Goal: Ask a question: Seek information or help from site administrators or community

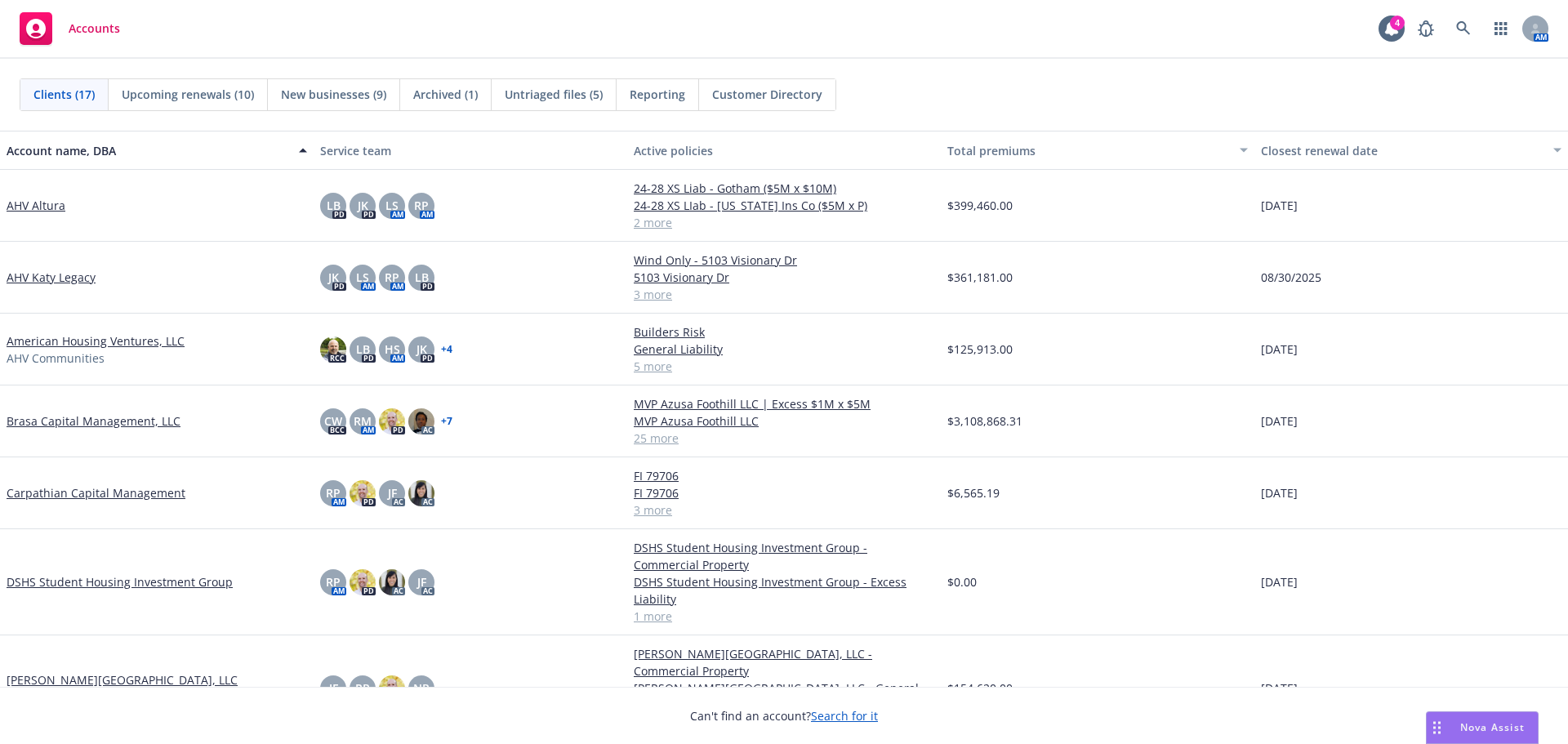
click at [80, 417] on link "Brasa Capital Management, LLC" at bounding box center [93, 421] width 174 height 17
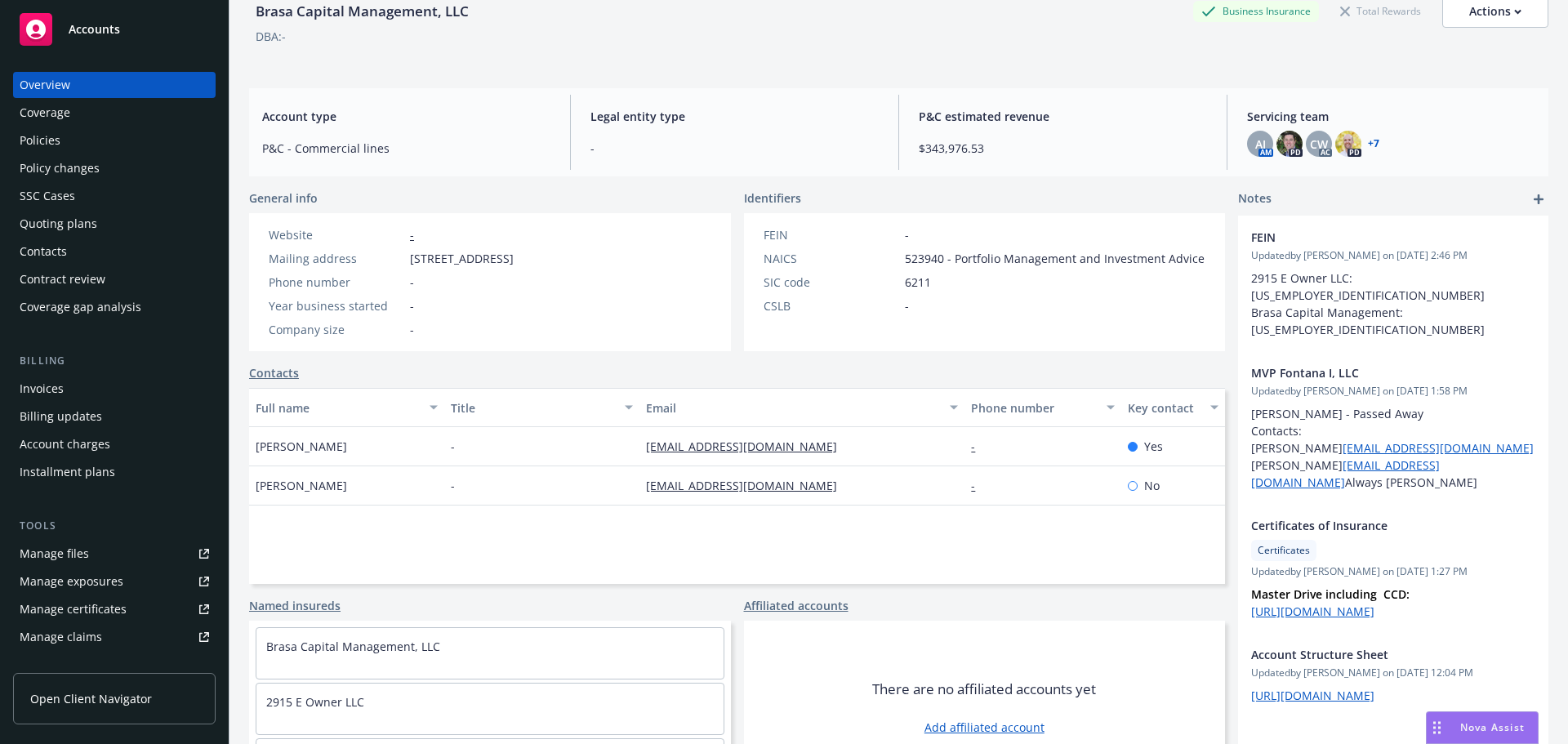
scroll to position [151, 0]
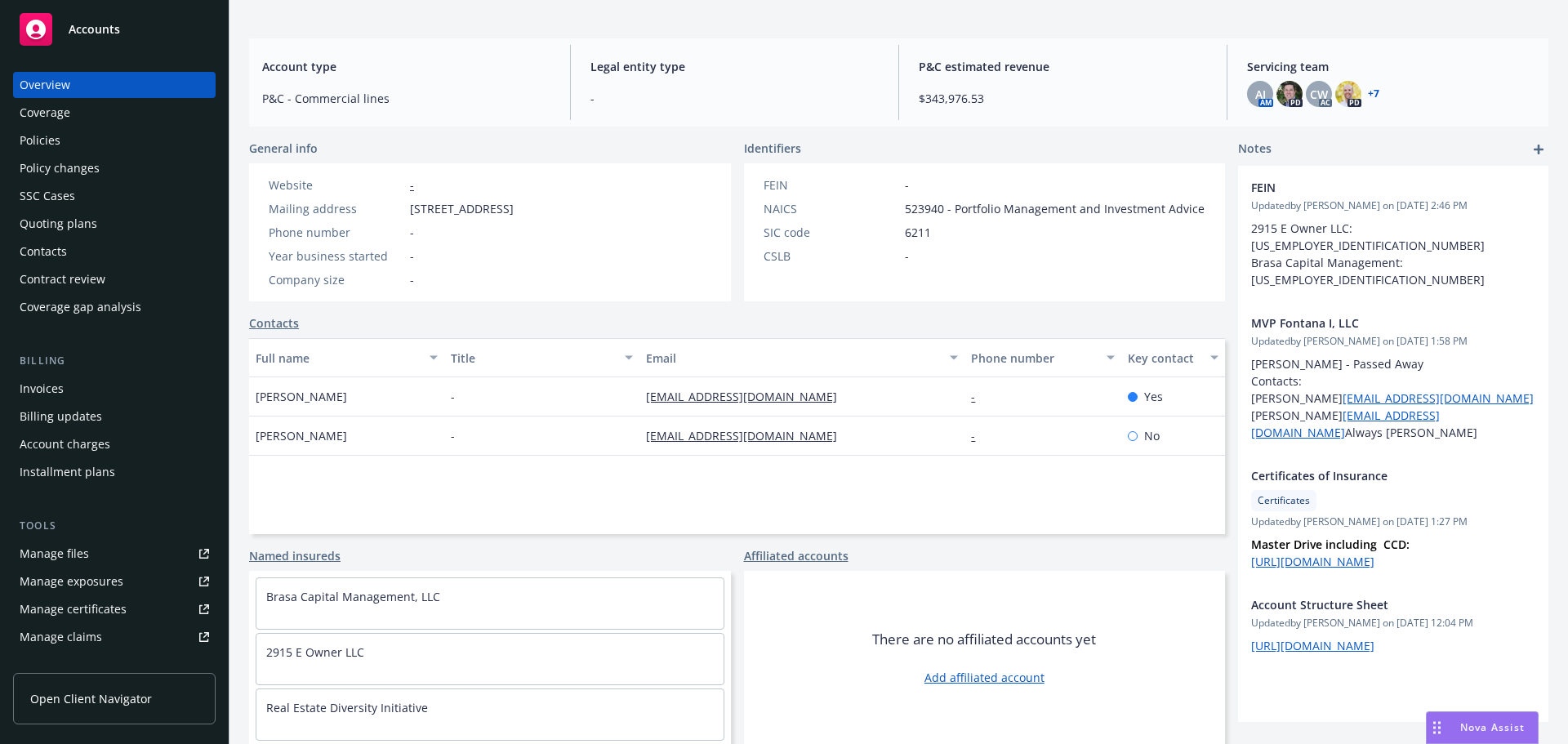
click at [1486, 724] on span "Nova Assist" at bounding box center [1493, 727] width 64 height 14
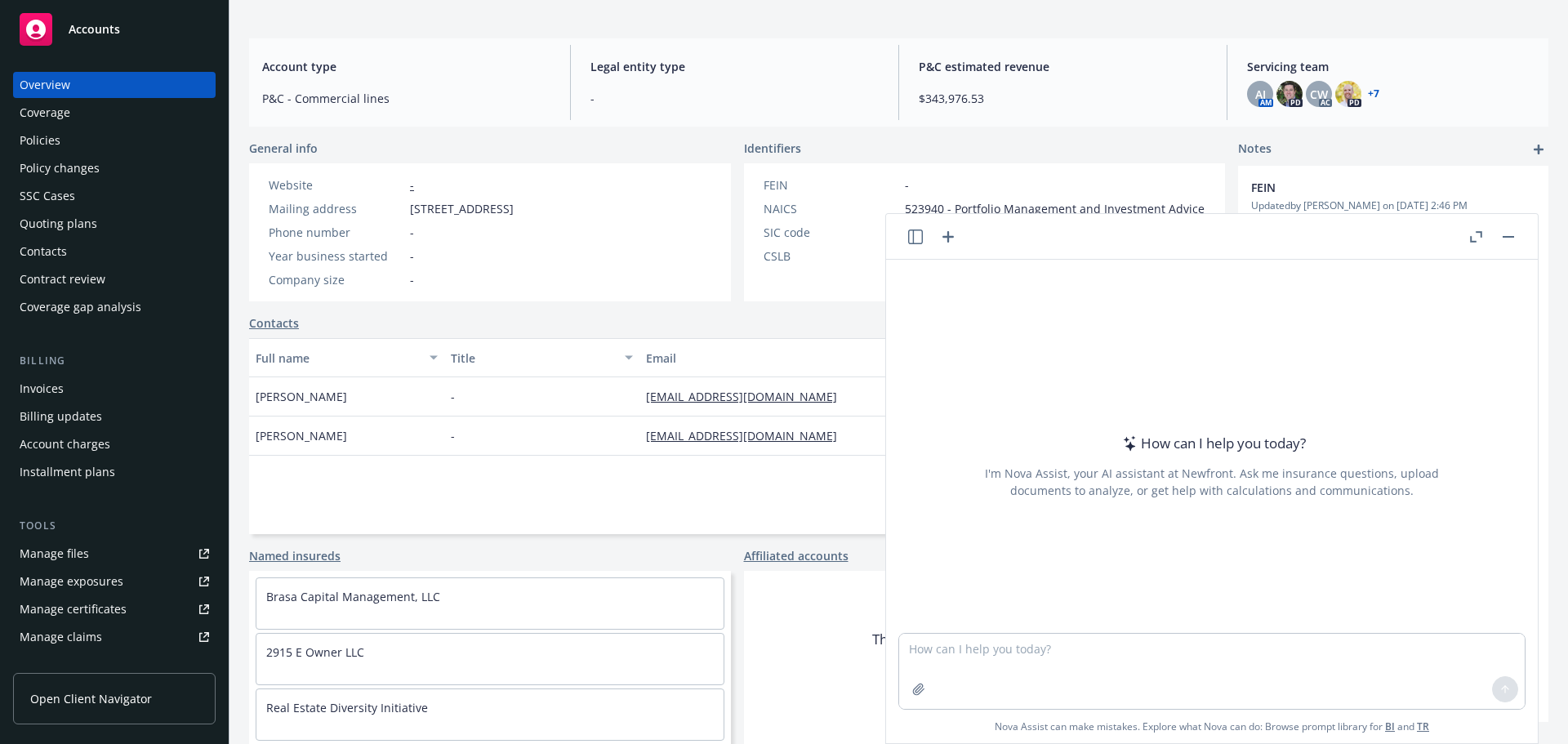
click at [1426, 711] on button "Nova Assist" at bounding box center [1482, 727] width 113 height 33
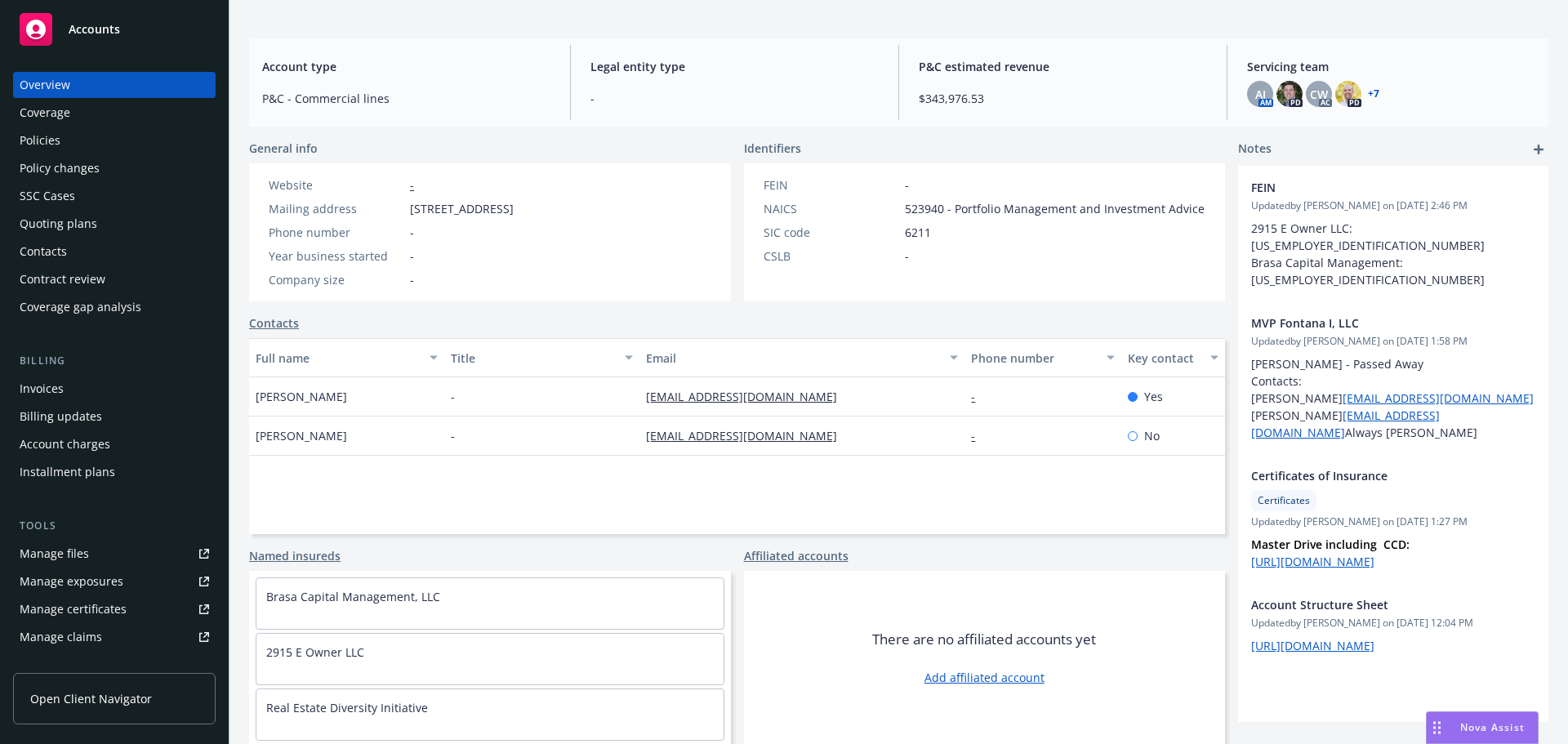
click at [1474, 735] on div "Nova Assist" at bounding box center [1482, 727] width 111 height 31
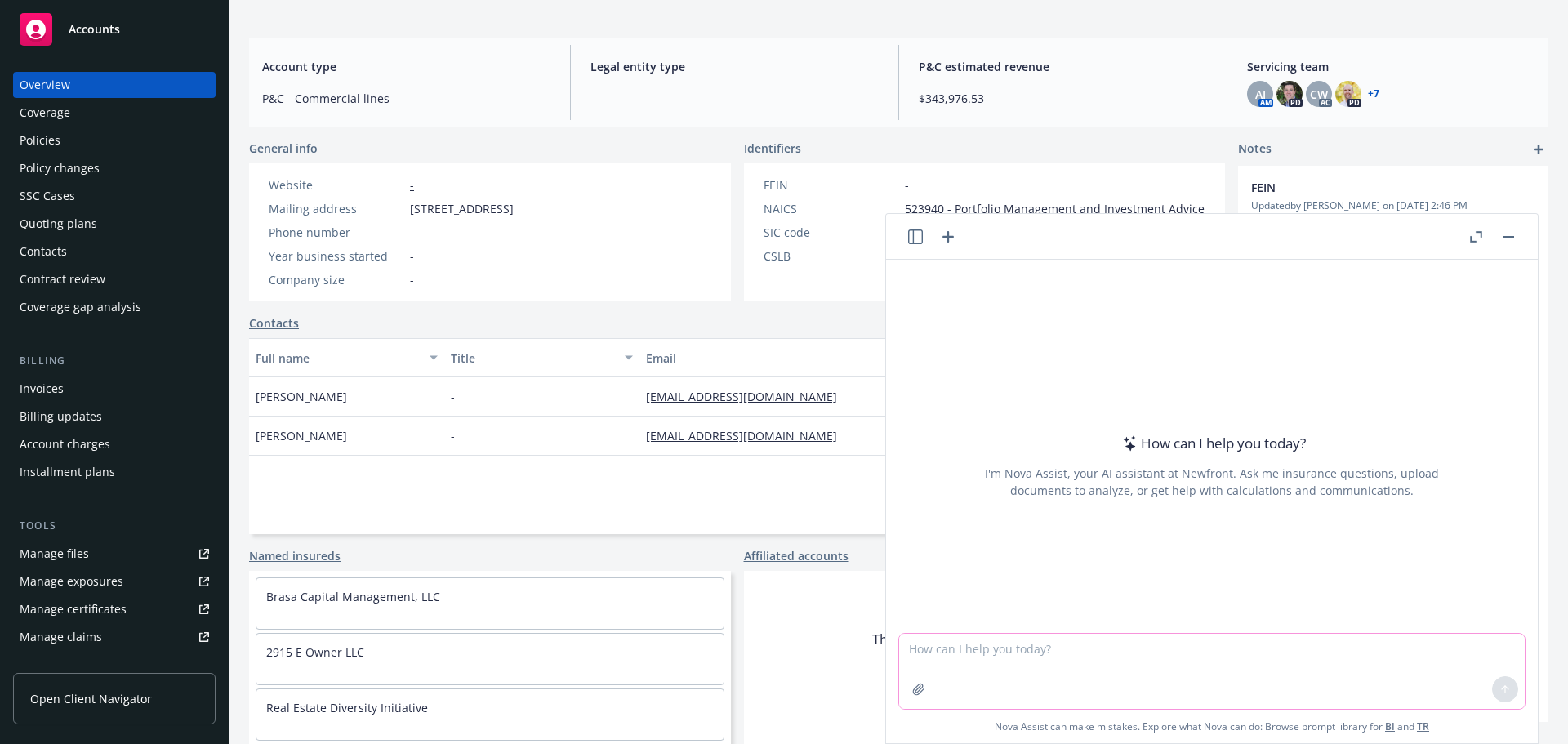
click at [1232, 669] on textarea at bounding box center [1212, 671] width 625 height 75
type textarea "is the CA Fair Plan considered as admitted?"
click at [1500, 690] on icon at bounding box center [1505, 689] width 12 height 12
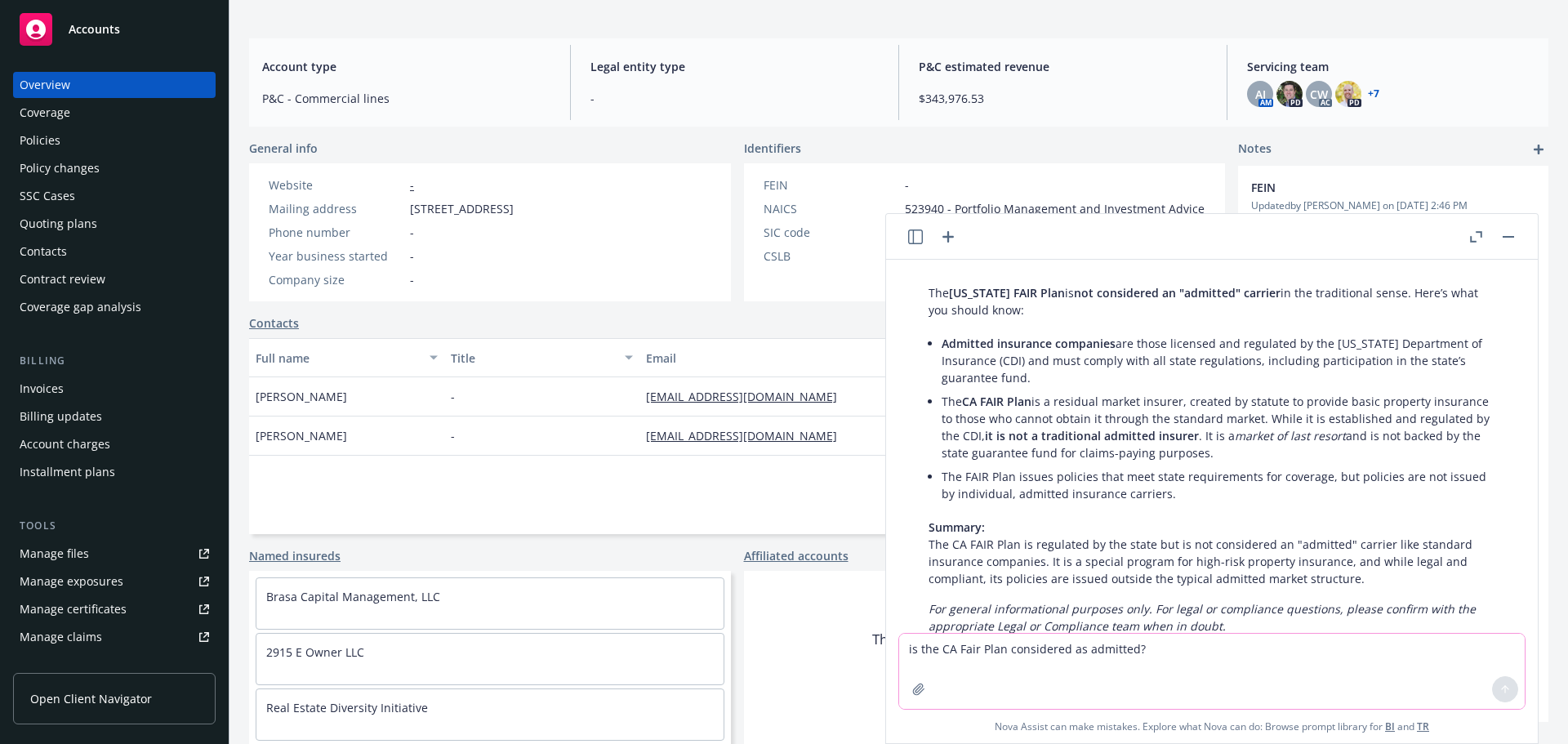
scroll to position [0, 0]
